Goal: Find contact information: Find contact information

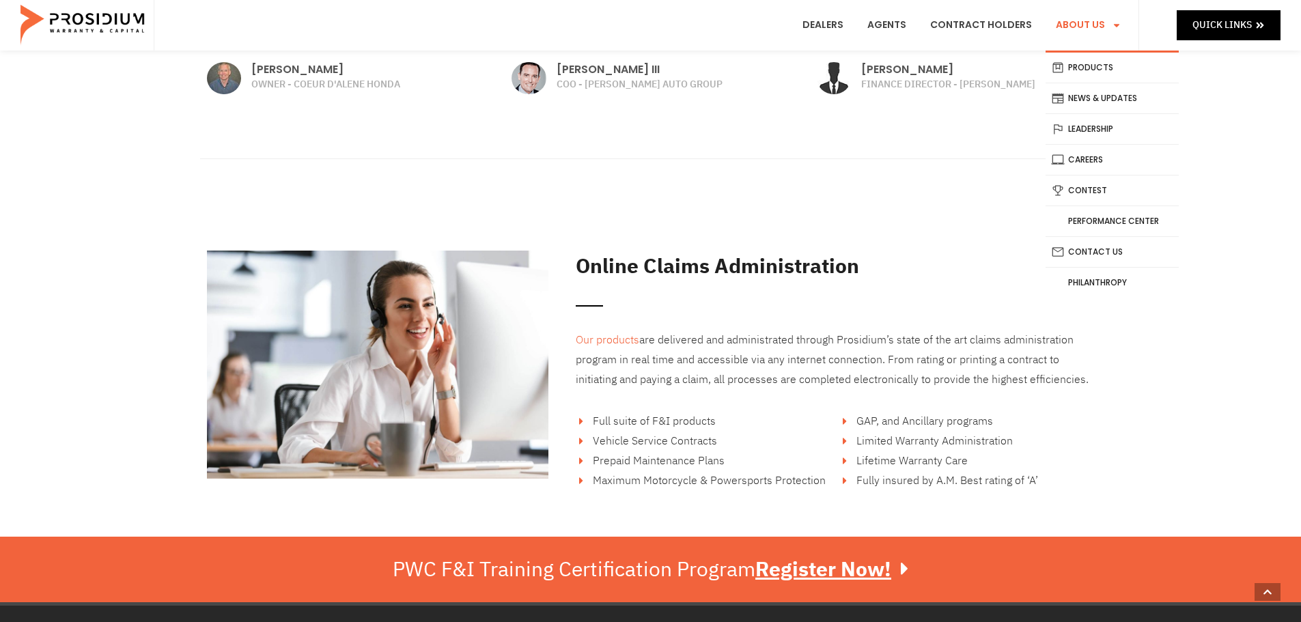
scroll to position [1912, 0]
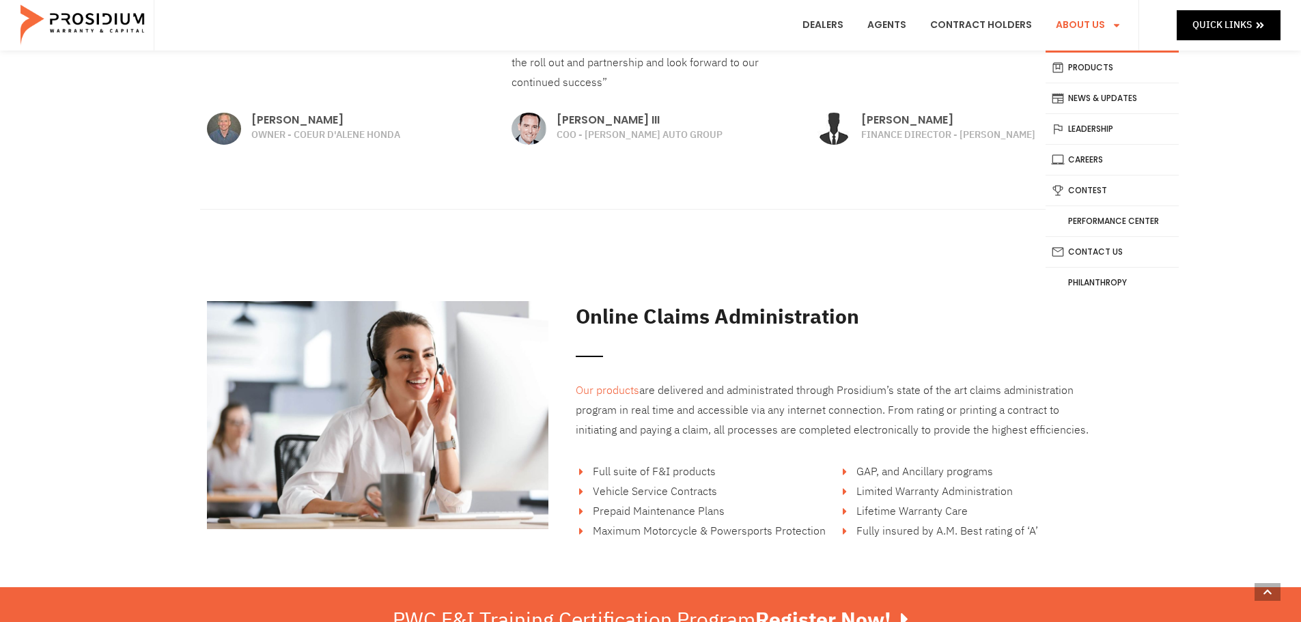
click at [1108, 27] on span "Menu" at bounding box center [1113, 25] width 16 height 23
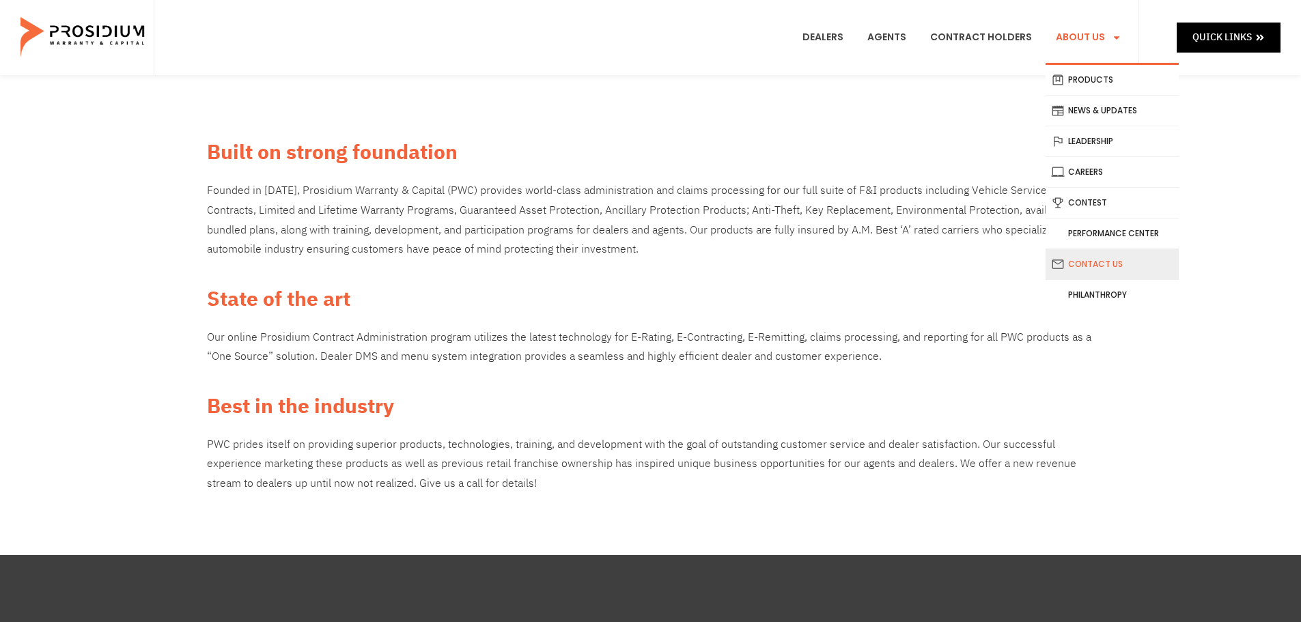
click at [1115, 268] on link "Contact Us" at bounding box center [1112, 264] width 133 height 30
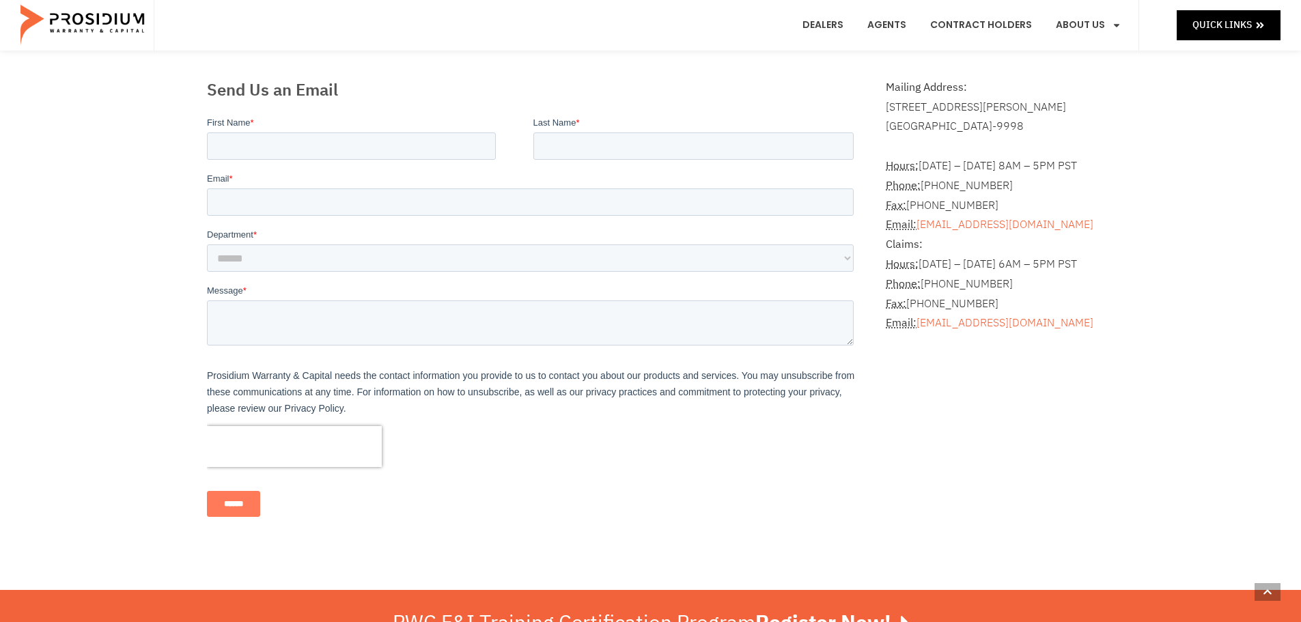
scroll to position [341, 0]
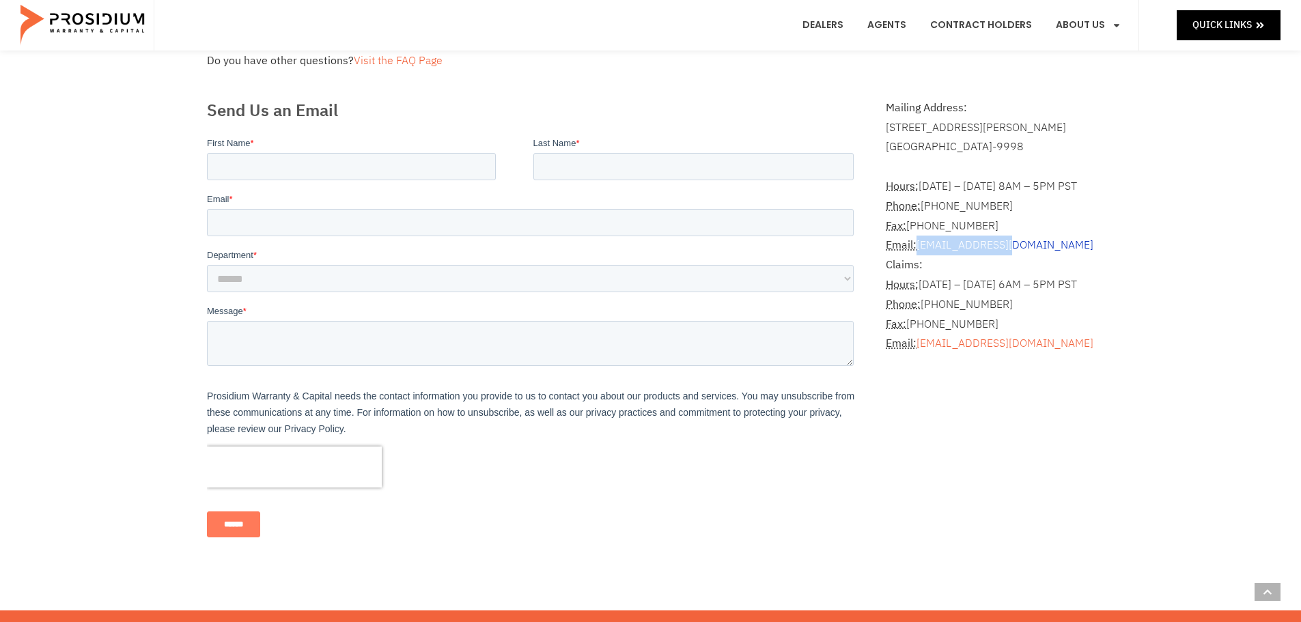
drag, startPoint x: 1011, startPoint y: 247, endPoint x: 919, endPoint y: 250, distance: 92.3
click at [919, 250] on address "Hours: Monday – Friday 8AM – 5PM PST Phone: (360) 848-7922 Fax: (360) 848-7923 …" at bounding box center [990, 255] width 208 height 197
drag, startPoint x: 940, startPoint y: 244, endPoint x: 1240, endPoint y: 178, distance: 307.9
click at [1246, 178] on div "Frequently Asked Questions How can I get a copy of my contract? Please contact …" at bounding box center [650, 172] width 1301 height 877
